Goal: Task Accomplishment & Management: Use online tool/utility

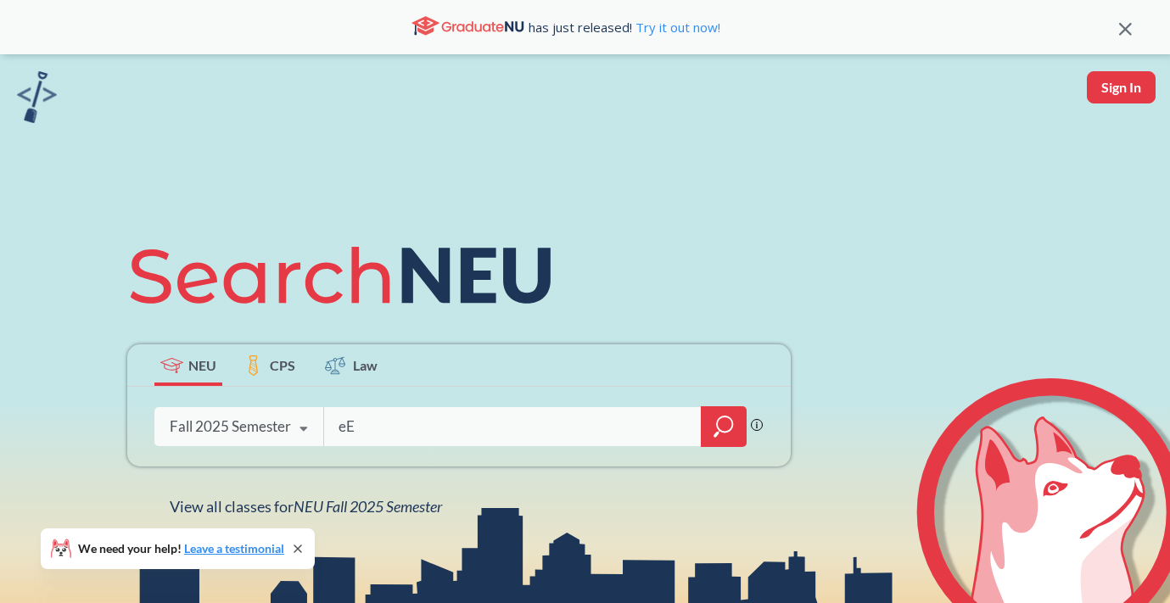
type input "e"
type input "Econ 4512"
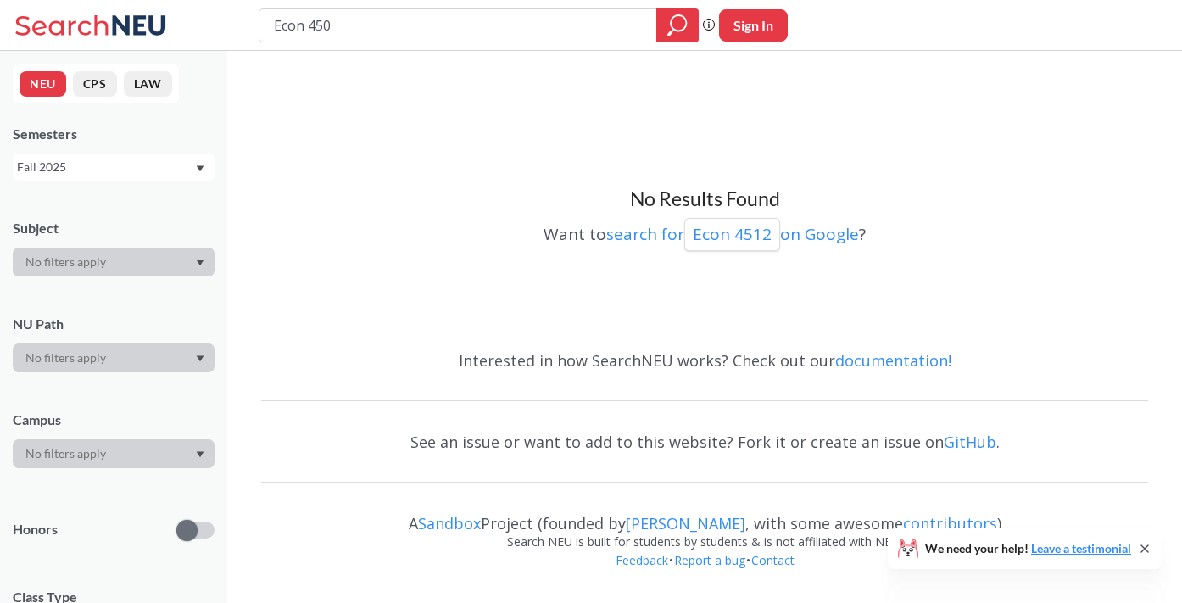
type input "Econ 4502"
type input "E"
type input "Strt 4512"
type input "Strt 4502"
type input "Strt 4501"
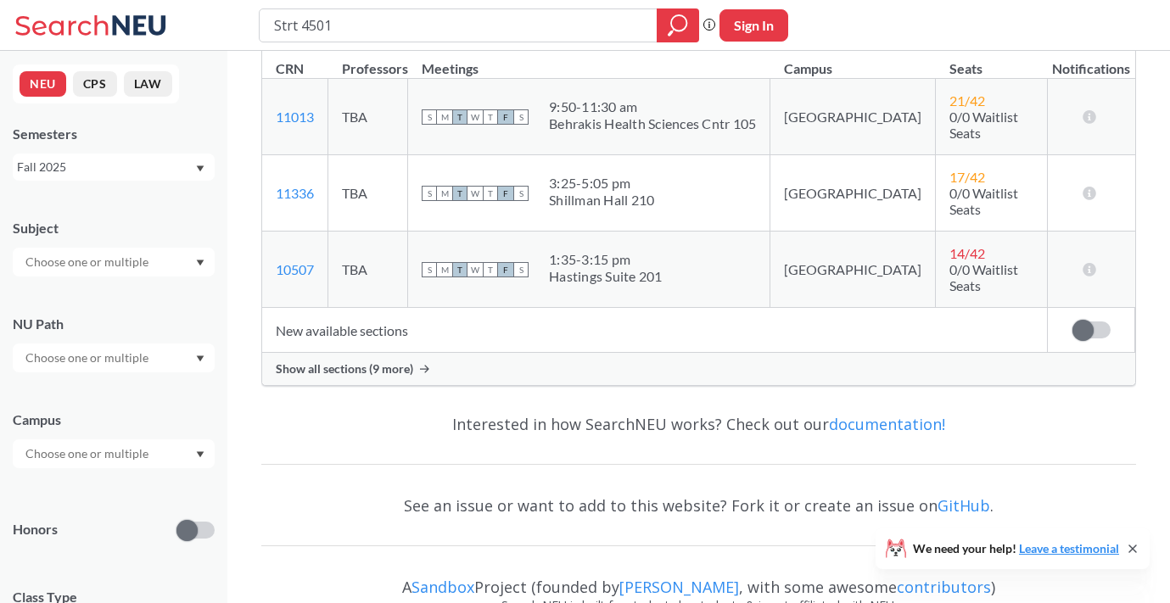
scroll to position [336, 0]
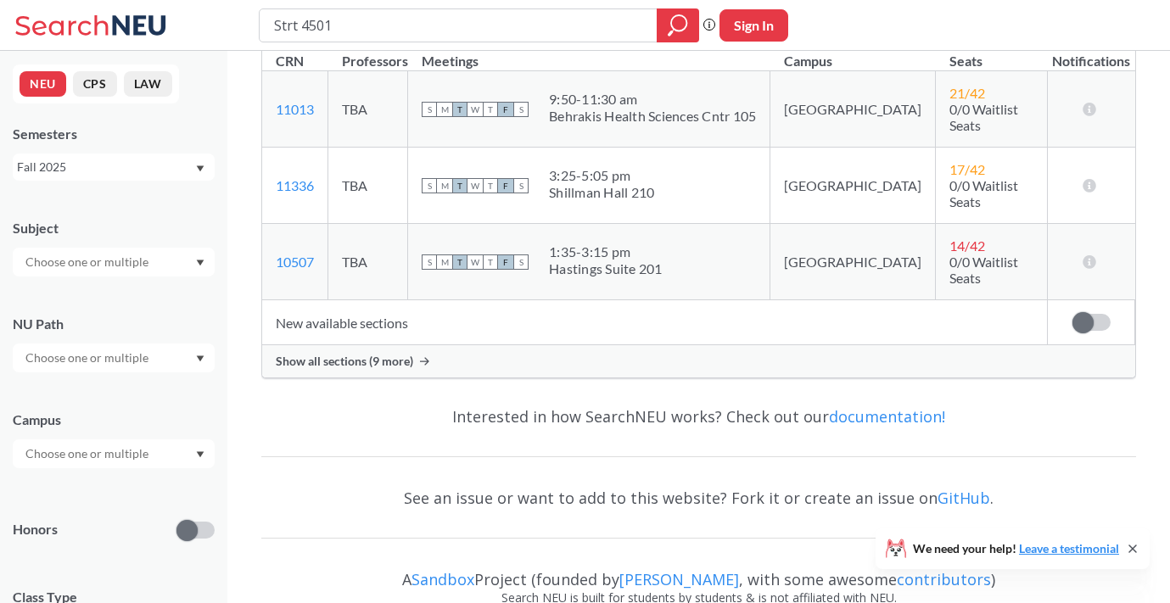
click at [349, 354] on span "Show all sections (9 more)" at bounding box center [344, 361] width 137 height 15
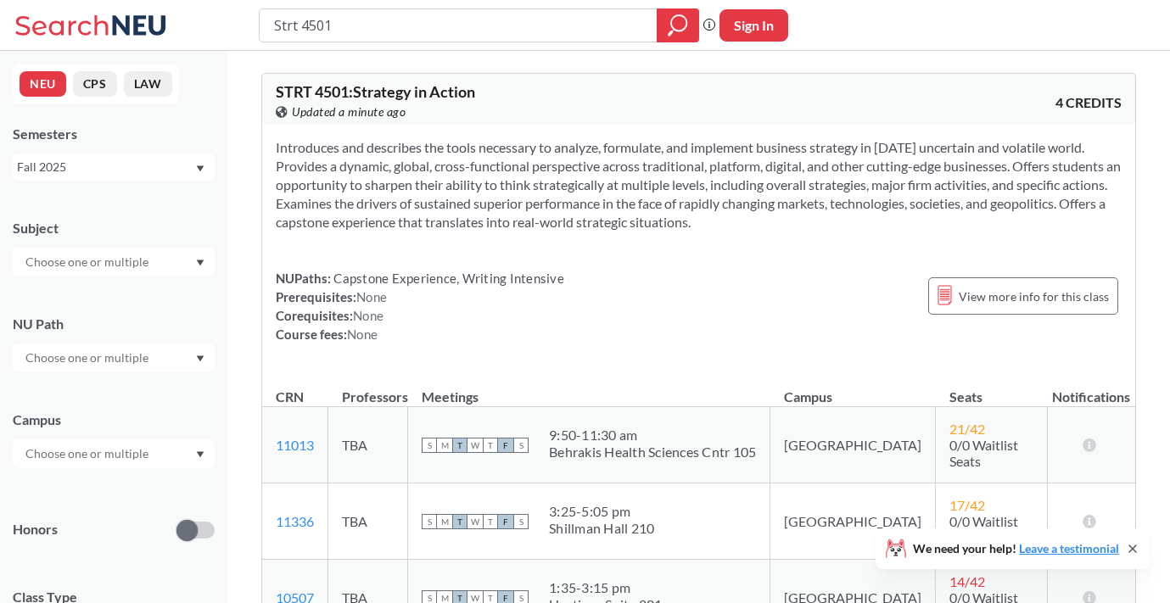
scroll to position [0, 0]
click at [760, 26] on button "Sign In" at bounding box center [753, 25] width 69 height 32
select select "US"
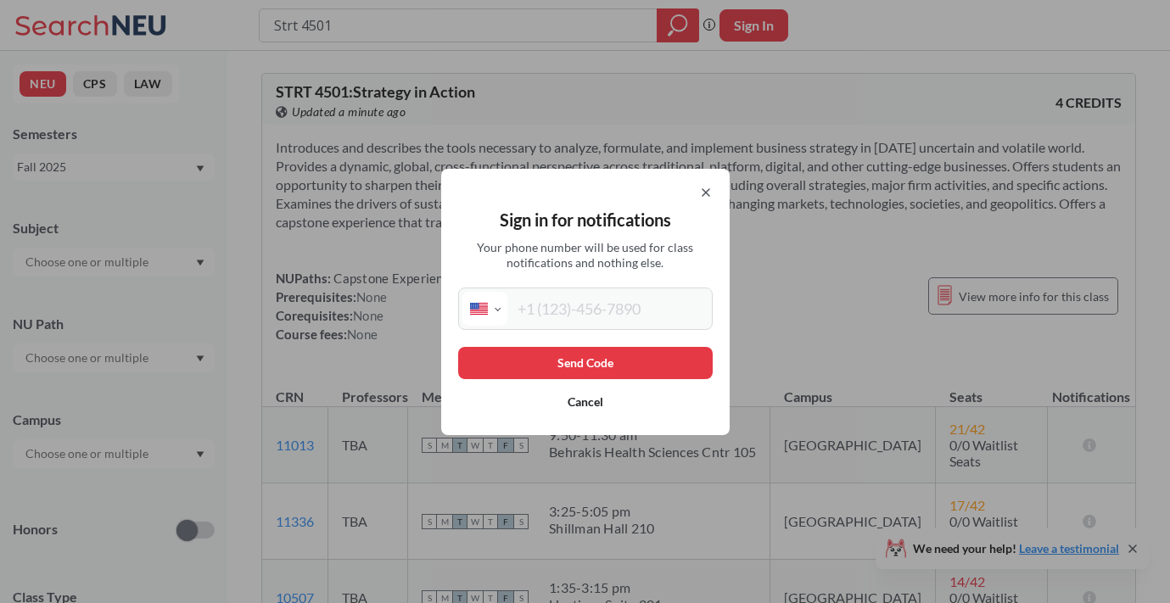
click at [543, 319] on input "tel" at bounding box center [607, 309] width 201 height 34
type input "[PHONE_NUMBER]"
click at [535, 367] on button "Send Code" at bounding box center [585, 363] width 254 height 32
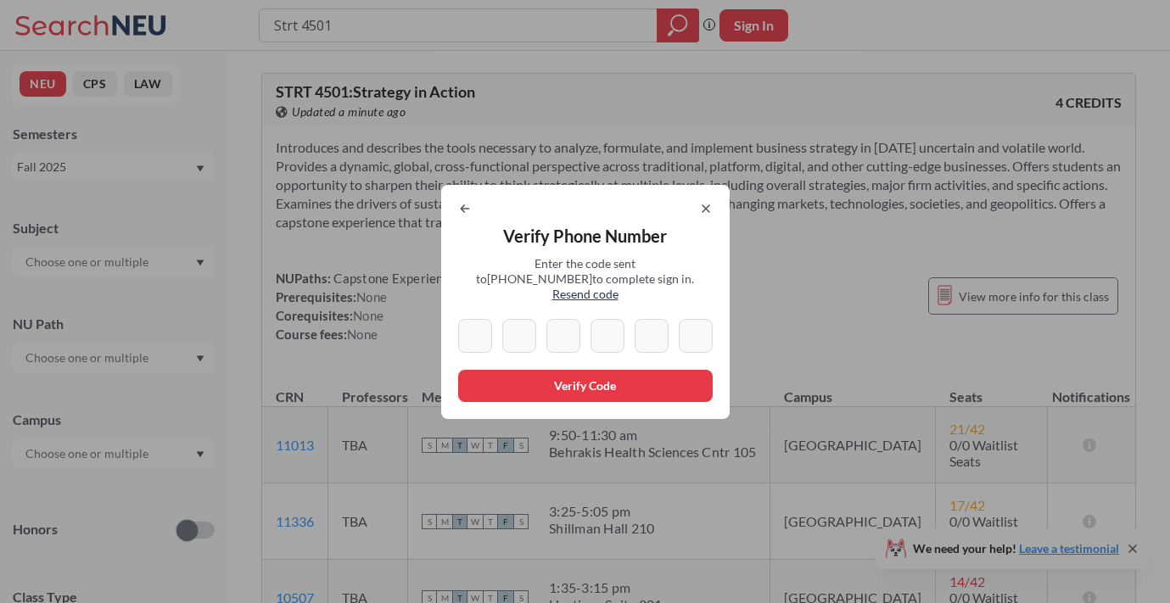
type input "3"
type input "9"
type input "0"
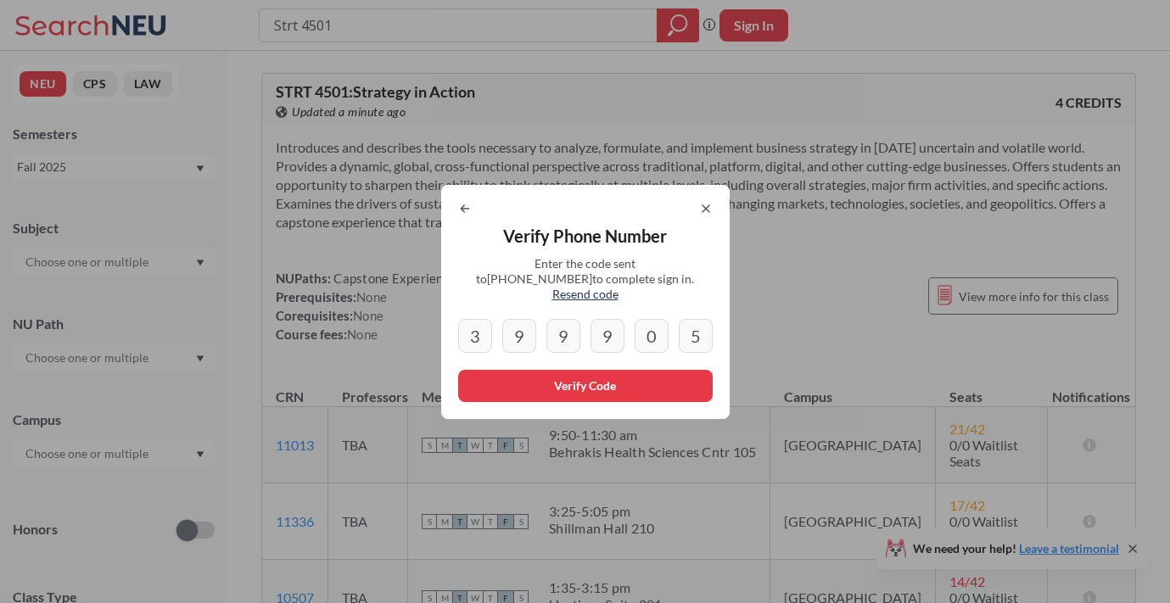
type input "5"
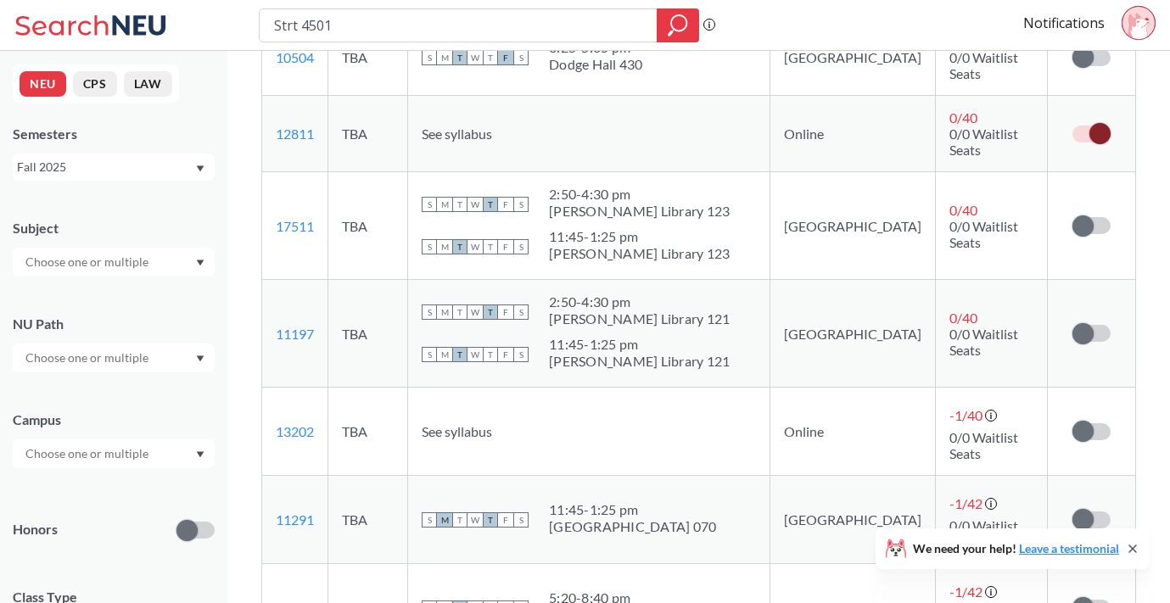
scroll to position [777, 0]
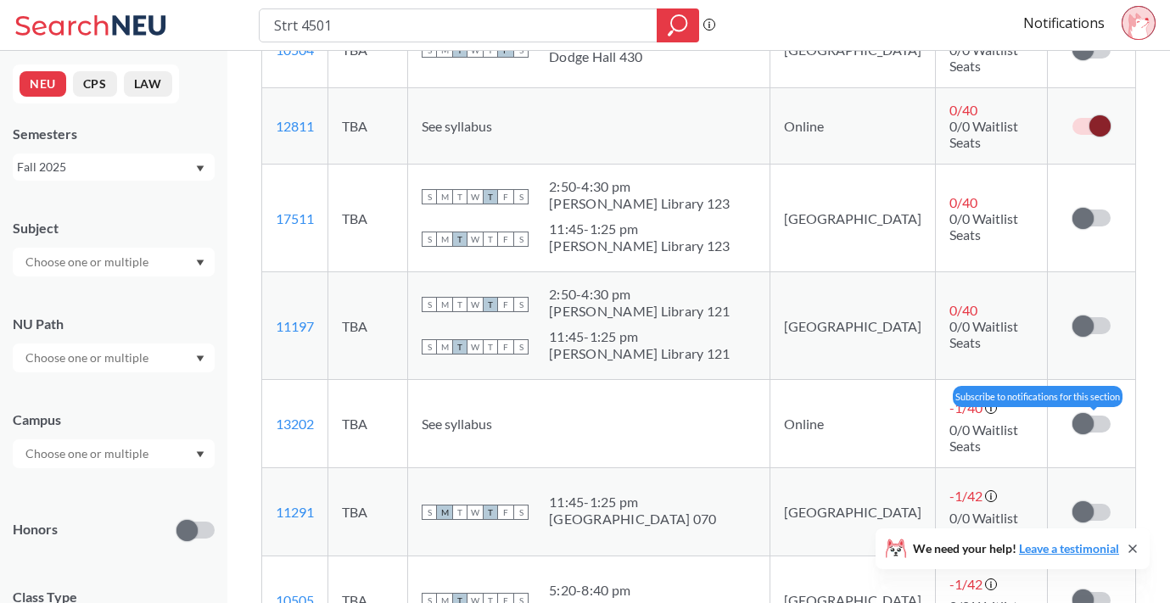
click at [1087, 413] on span at bounding box center [1082, 423] width 21 height 21
click at [1072, 416] on input "checkbox" at bounding box center [1072, 416] width 0 height 0
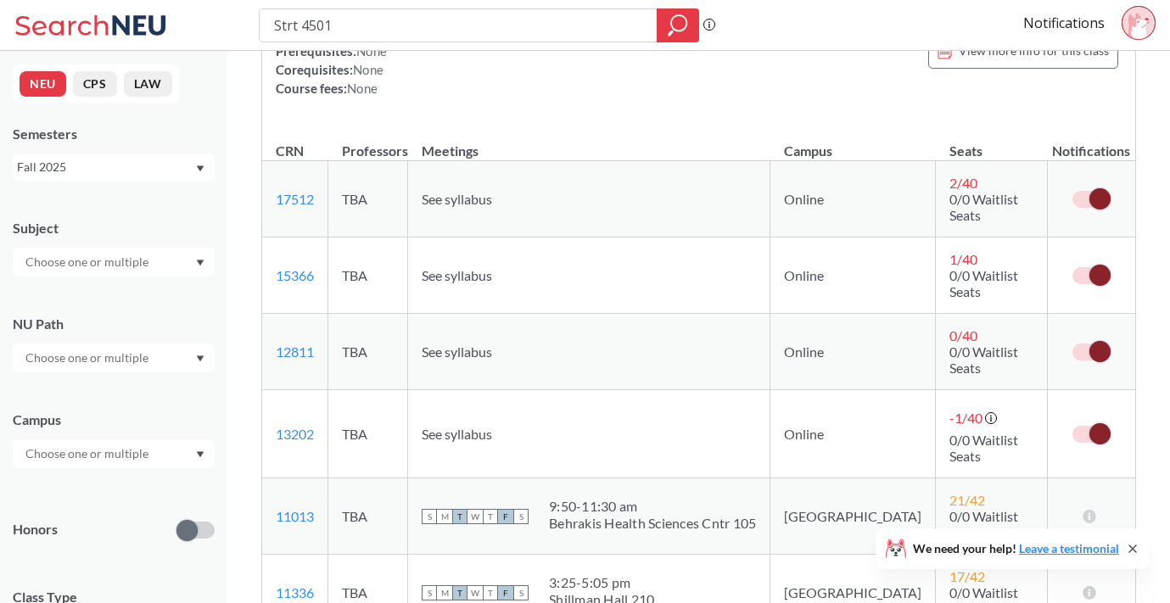
scroll to position [243, 0]
